Goal: Browse casually: Explore the website without a specific task or goal

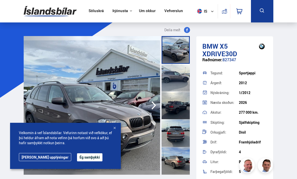
click at [80, 157] on button "Ég samþykki" at bounding box center [89, 157] width 25 height 8
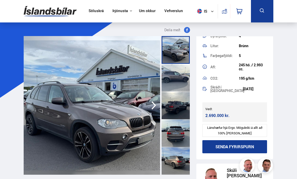
scroll to position [115, 0]
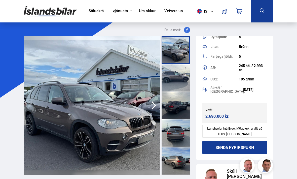
click at [154, 109] on icon "button" at bounding box center [154, 105] width 10 height 12
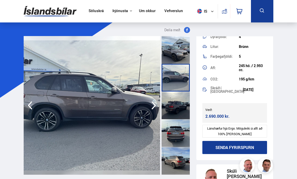
click at [151, 106] on icon "button" at bounding box center [154, 105] width 10 height 12
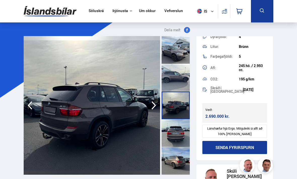
click at [151, 105] on icon "button" at bounding box center [154, 105] width 10 height 12
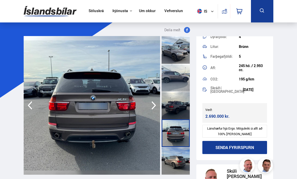
click at [154, 106] on icon "button" at bounding box center [153, 105] width 5 height 8
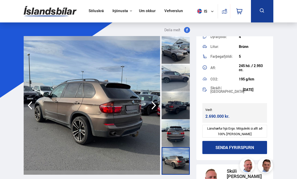
click at [153, 106] on icon "button" at bounding box center [154, 105] width 10 height 12
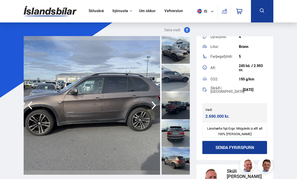
click at [154, 104] on icon "button" at bounding box center [153, 105] width 5 height 8
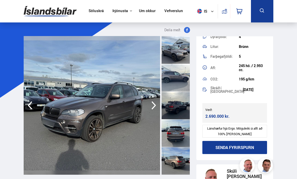
click at [153, 105] on icon "button" at bounding box center [154, 105] width 10 height 12
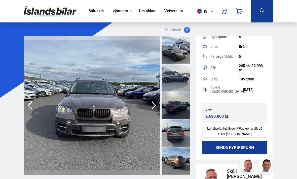
click at [152, 106] on icon "button" at bounding box center [154, 105] width 10 height 12
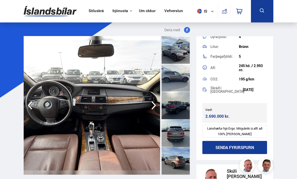
click at [151, 106] on icon "button" at bounding box center [154, 105] width 10 height 12
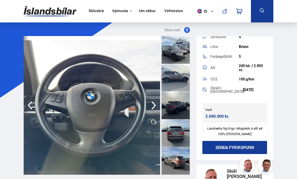
click at [153, 106] on icon "button" at bounding box center [154, 105] width 10 height 12
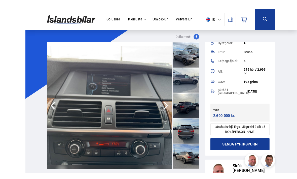
scroll to position [12, 0]
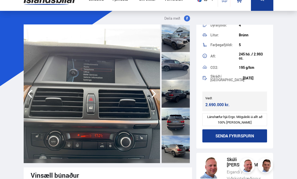
click at [151, 94] on icon "button" at bounding box center [154, 94] width 10 height 12
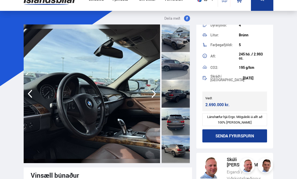
click at [158, 90] on icon "button" at bounding box center [154, 94] width 10 height 12
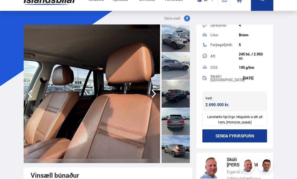
click at [157, 89] on icon "button" at bounding box center [154, 94] width 10 height 12
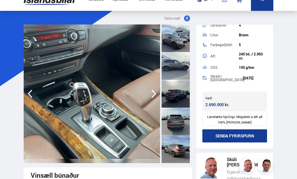
click at [151, 92] on icon "button" at bounding box center [154, 94] width 10 height 12
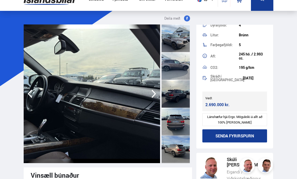
click at [153, 88] on icon "button" at bounding box center [154, 94] width 10 height 12
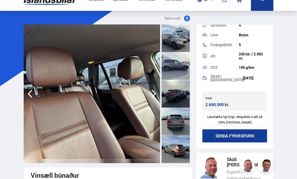
click at [153, 94] on icon "button" at bounding box center [154, 94] width 10 height 12
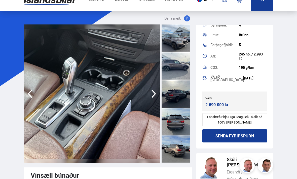
click at [153, 89] on icon "button" at bounding box center [154, 94] width 10 height 12
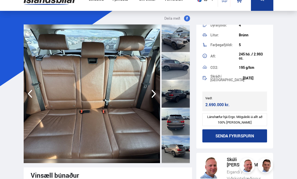
click at [154, 89] on icon "button" at bounding box center [154, 94] width 10 height 12
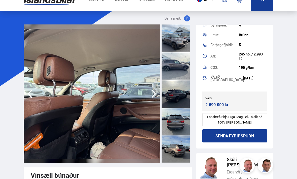
click at [155, 87] on img at bounding box center [92, 93] width 136 height 138
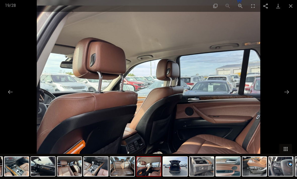
click at [289, 7] on button "Close gallery" at bounding box center [290, 6] width 13 height 12
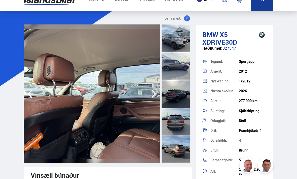
scroll to position [0, 0]
